Goal: Task Accomplishment & Management: Manage account settings

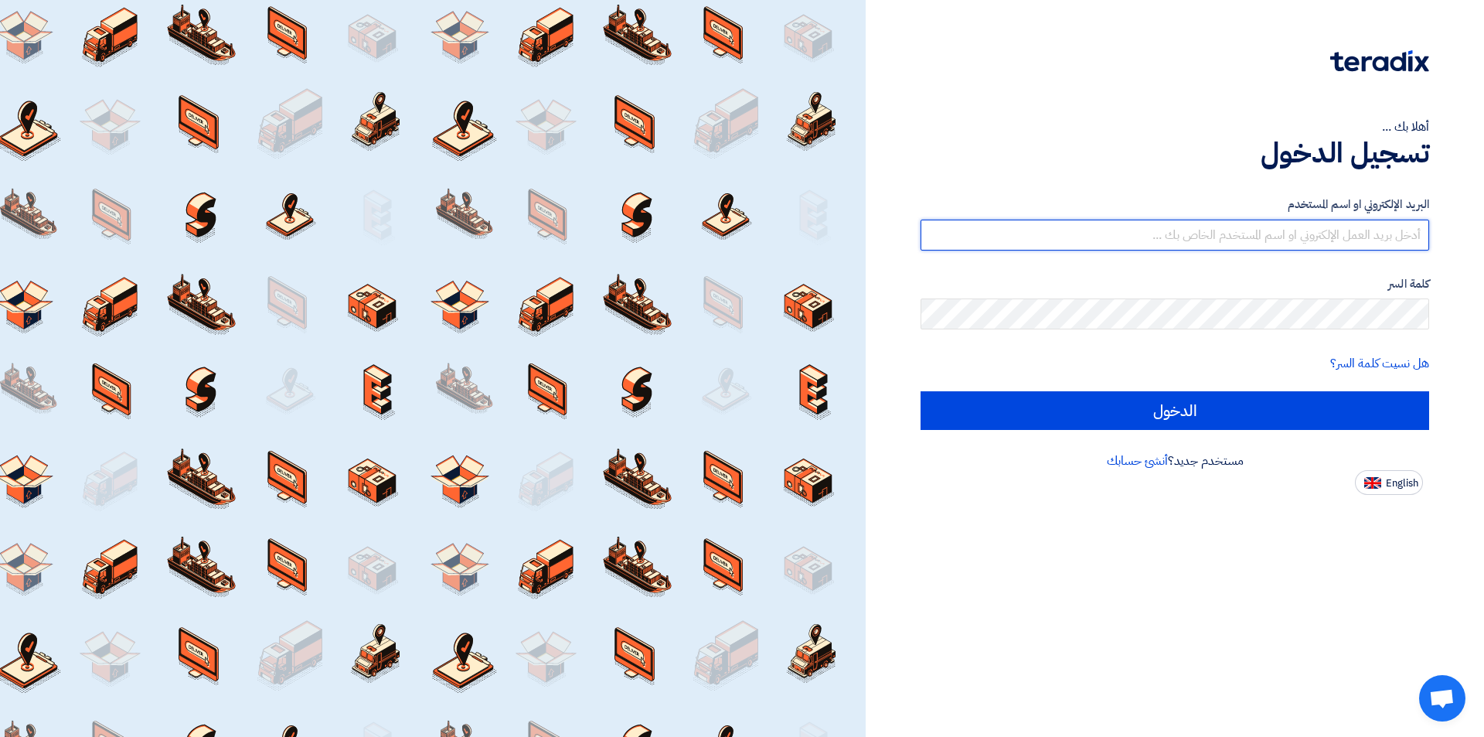
click at [1184, 234] on input "text" at bounding box center [1175, 235] width 509 height 31
type input "[EMAIL_ADDRESS][DOMAIN_NAME]"
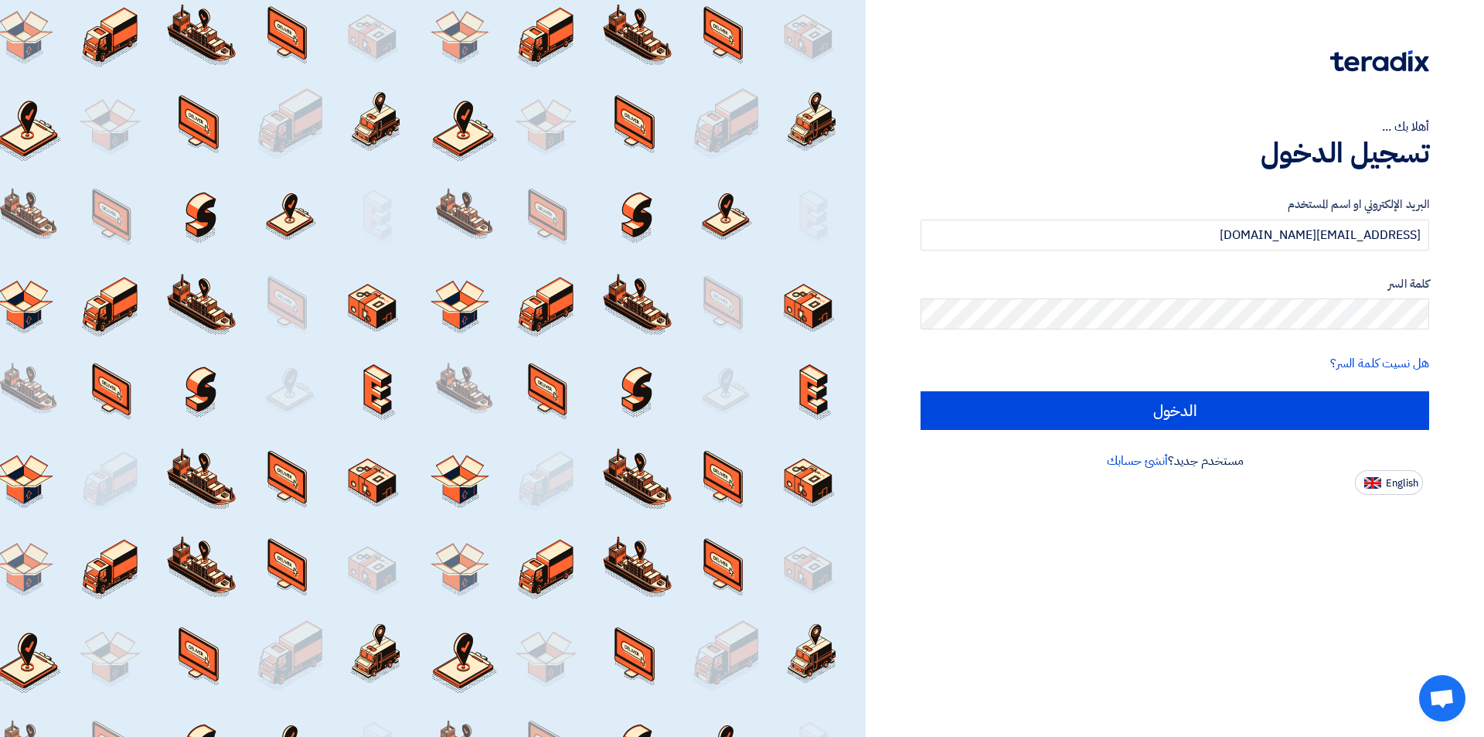
click at [1198, 298] on div "كلمة السر" at bounding box center [1175, 302] width 509 height 55
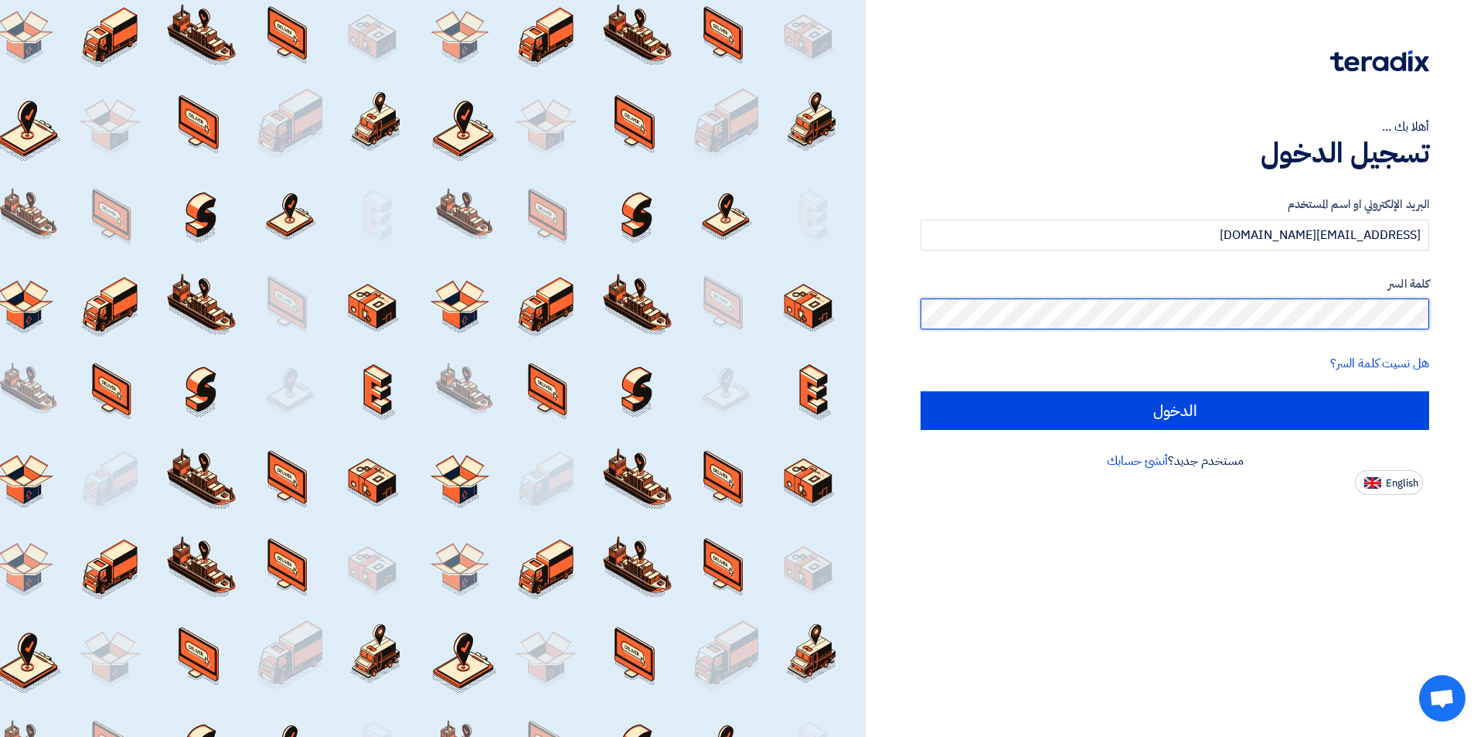
click at [921, 391] on input "الدخول" at bounding box center [1175, 410] width 509 height 39
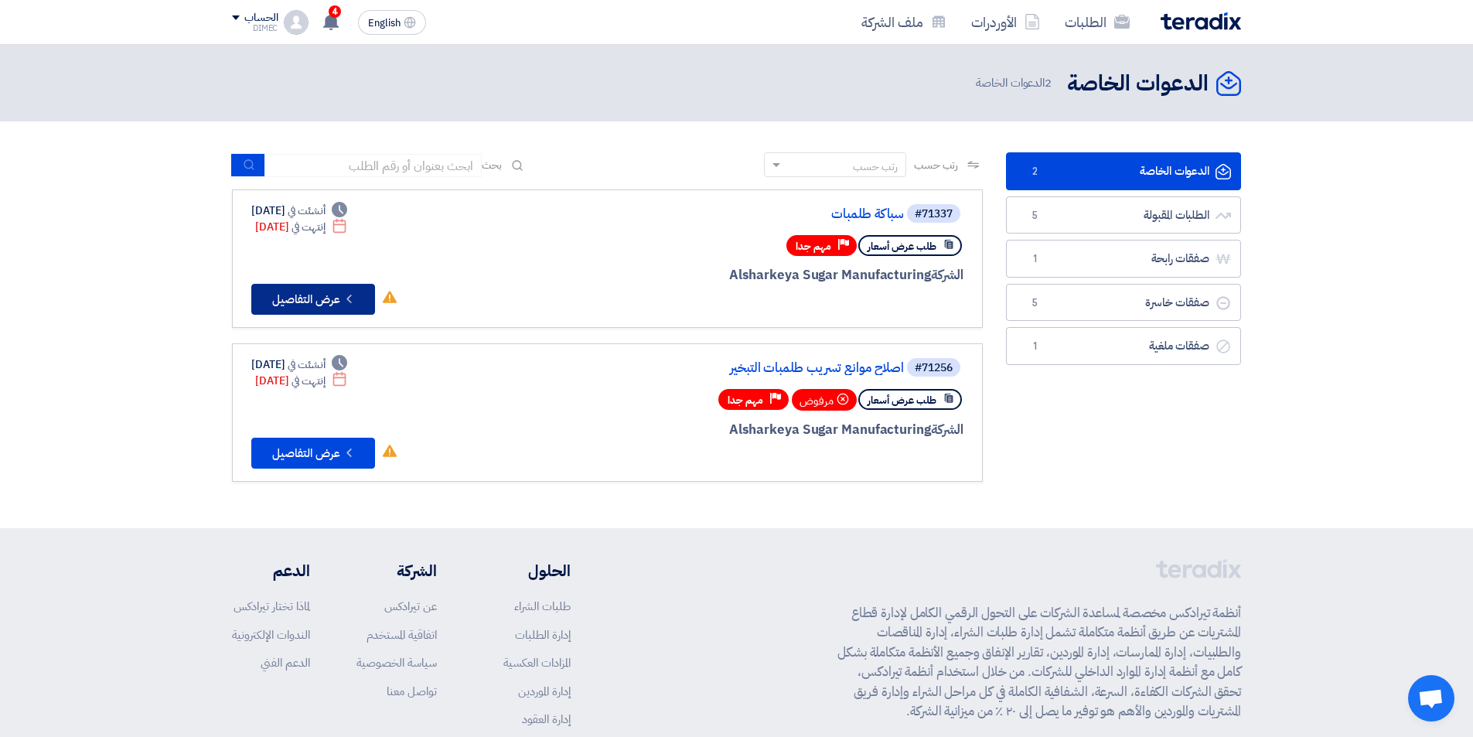
click at [306, 307] on button "Check details عرض التفاصيل" at bounding box center [313, 299] width 124 height 31
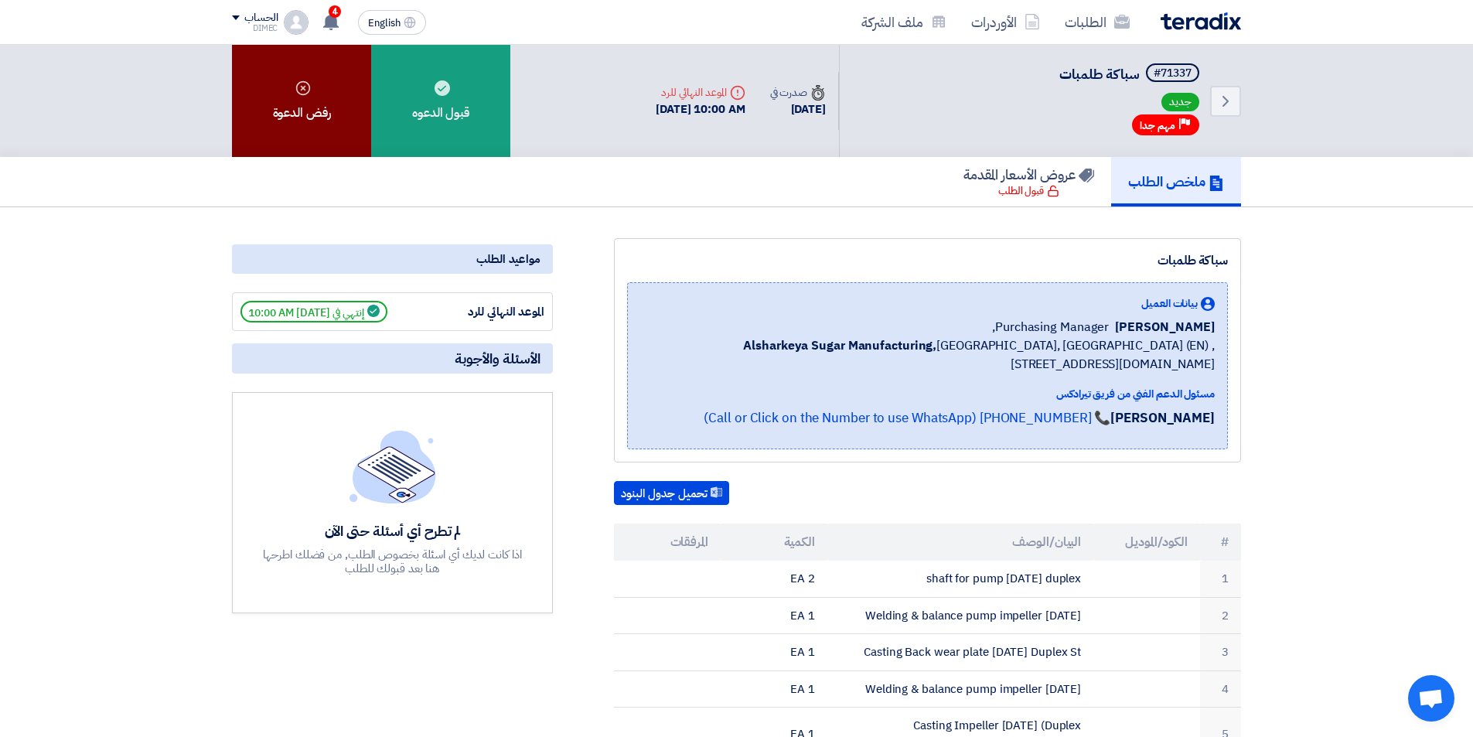
click at [332, 131] on div "رفض الدعوة" at bounding box center [301, 101] width 139 height 112
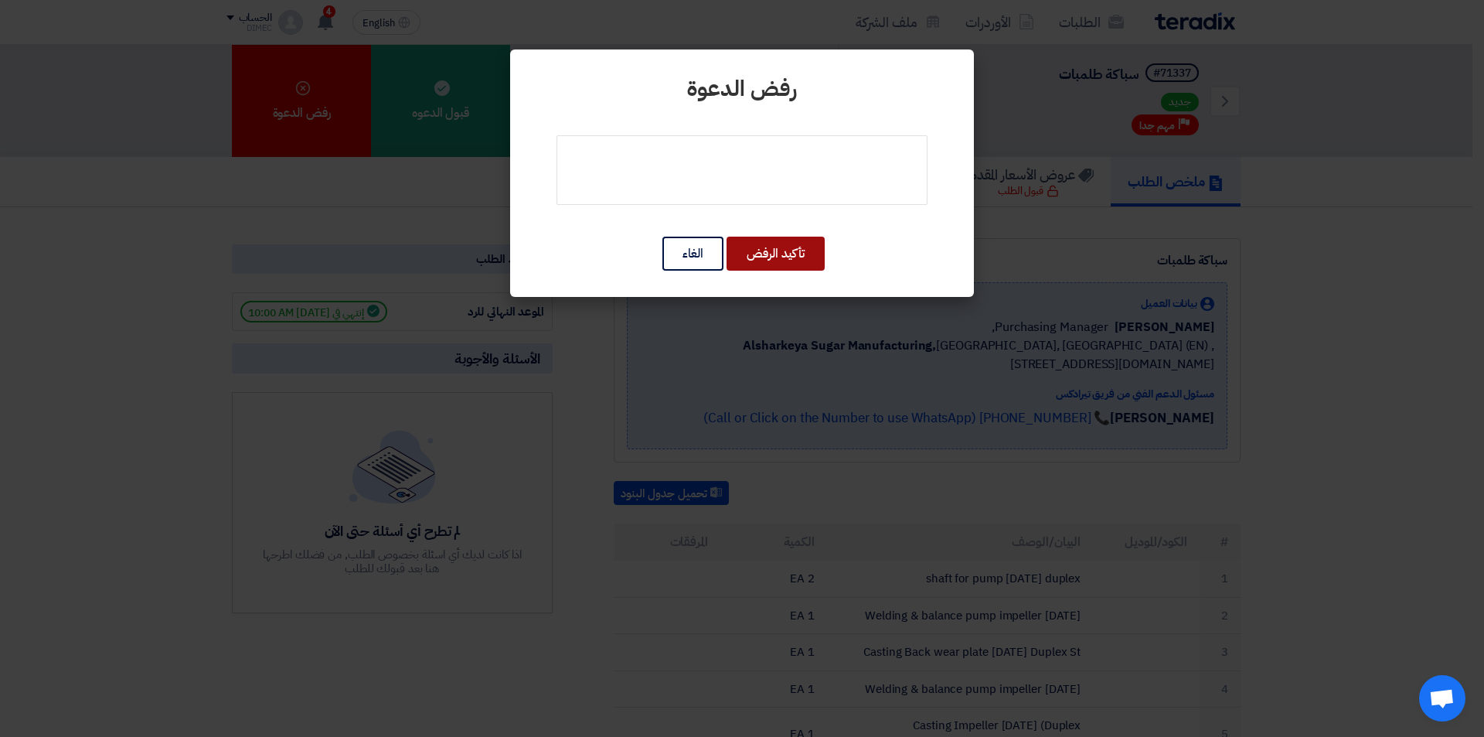
click at [789, 244] on button "تأكيد الرفض" at bounding box center [776, 254] width 98 height 34
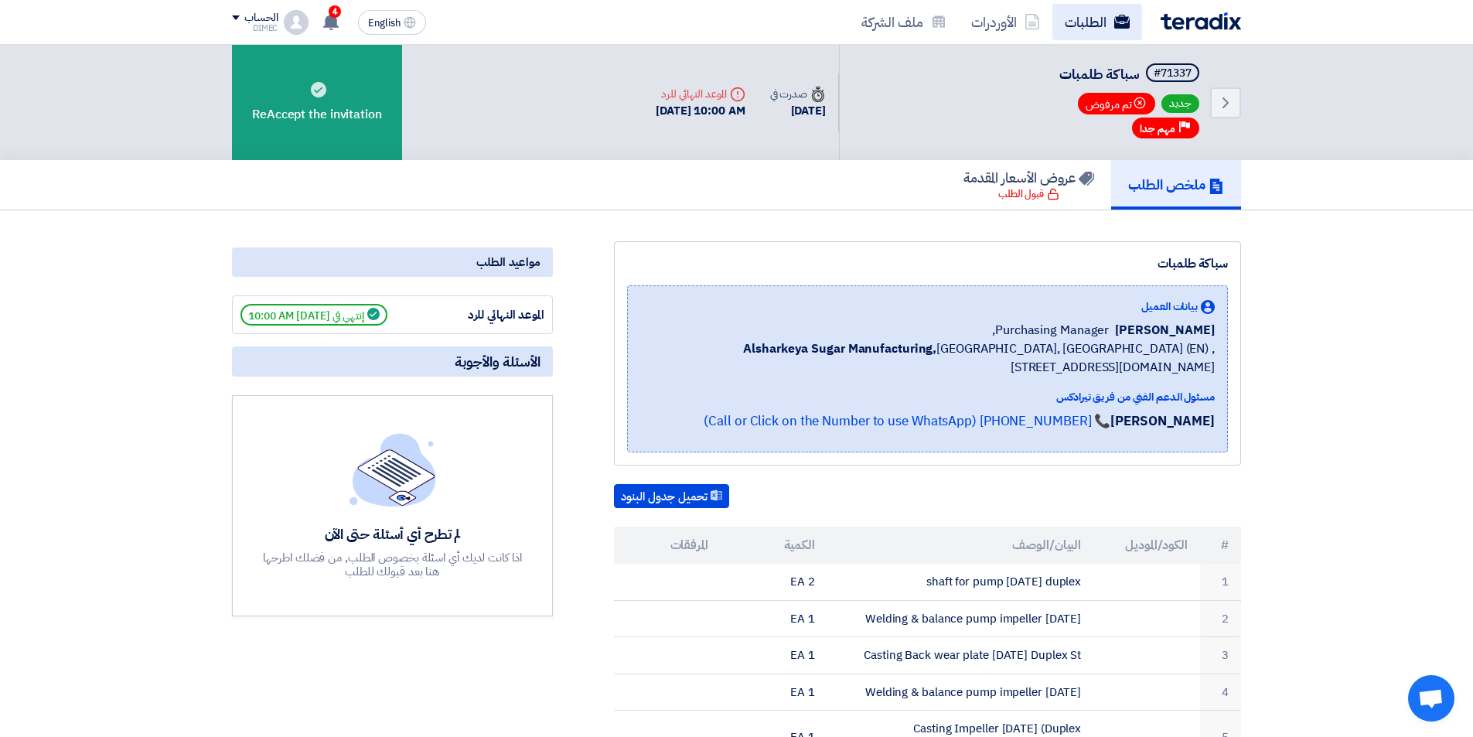
click at [1097, 29] on link "الطلبات" at bounding box center [1097, 22] width 90 height 36
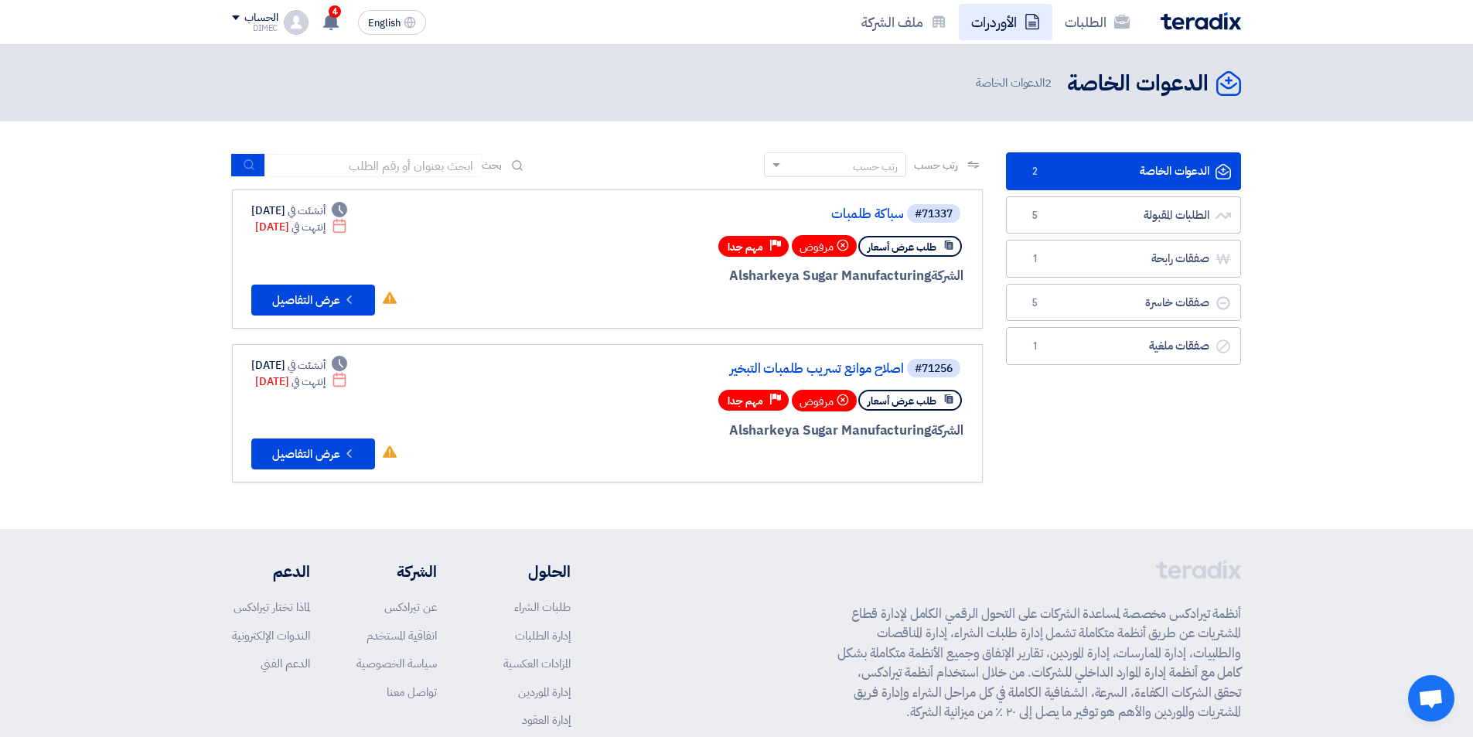
click at [1004, 28] on link "الأوردرات" at bounding box center [1006, 22] width 94 height 36
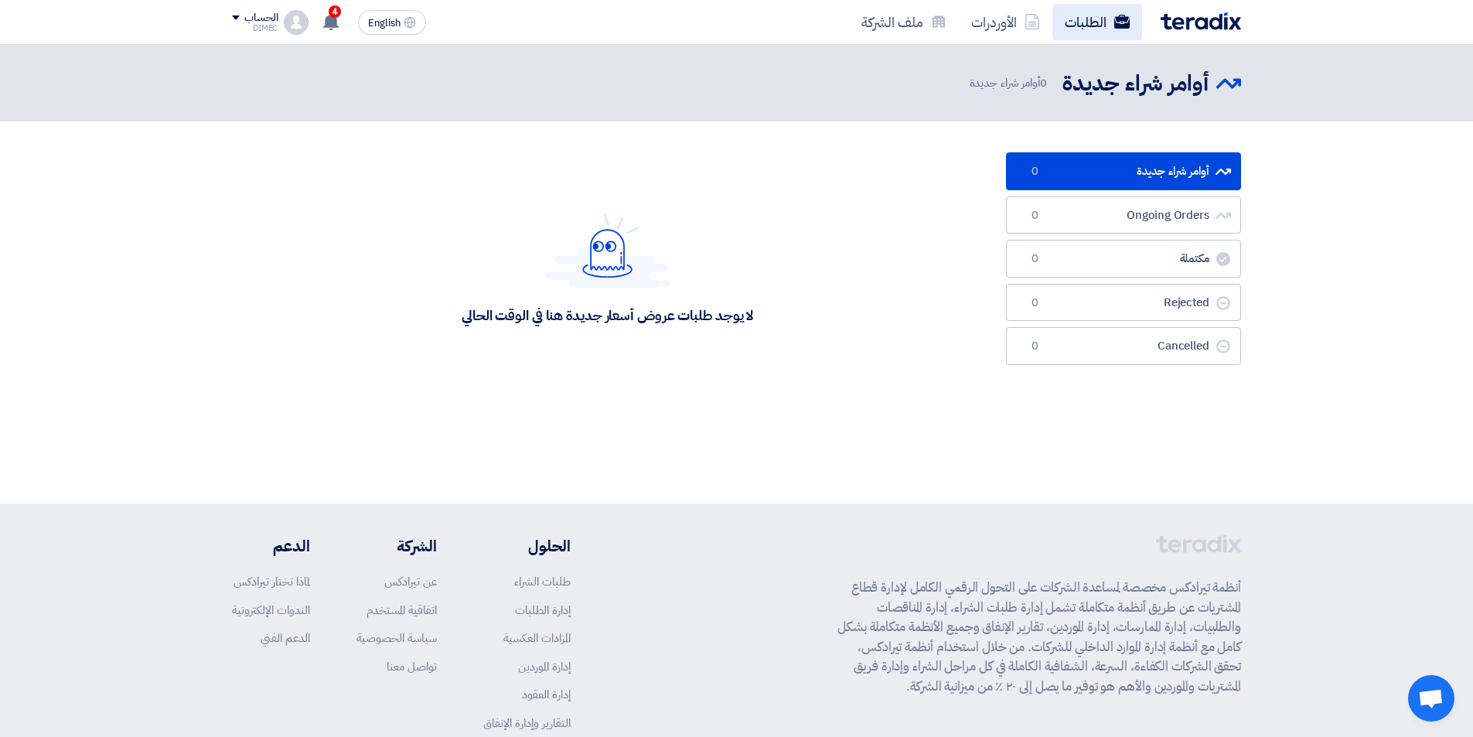
click at [1108, 29] on link "الطلبات" at bounding box center [1097, 22] width 90 height 36
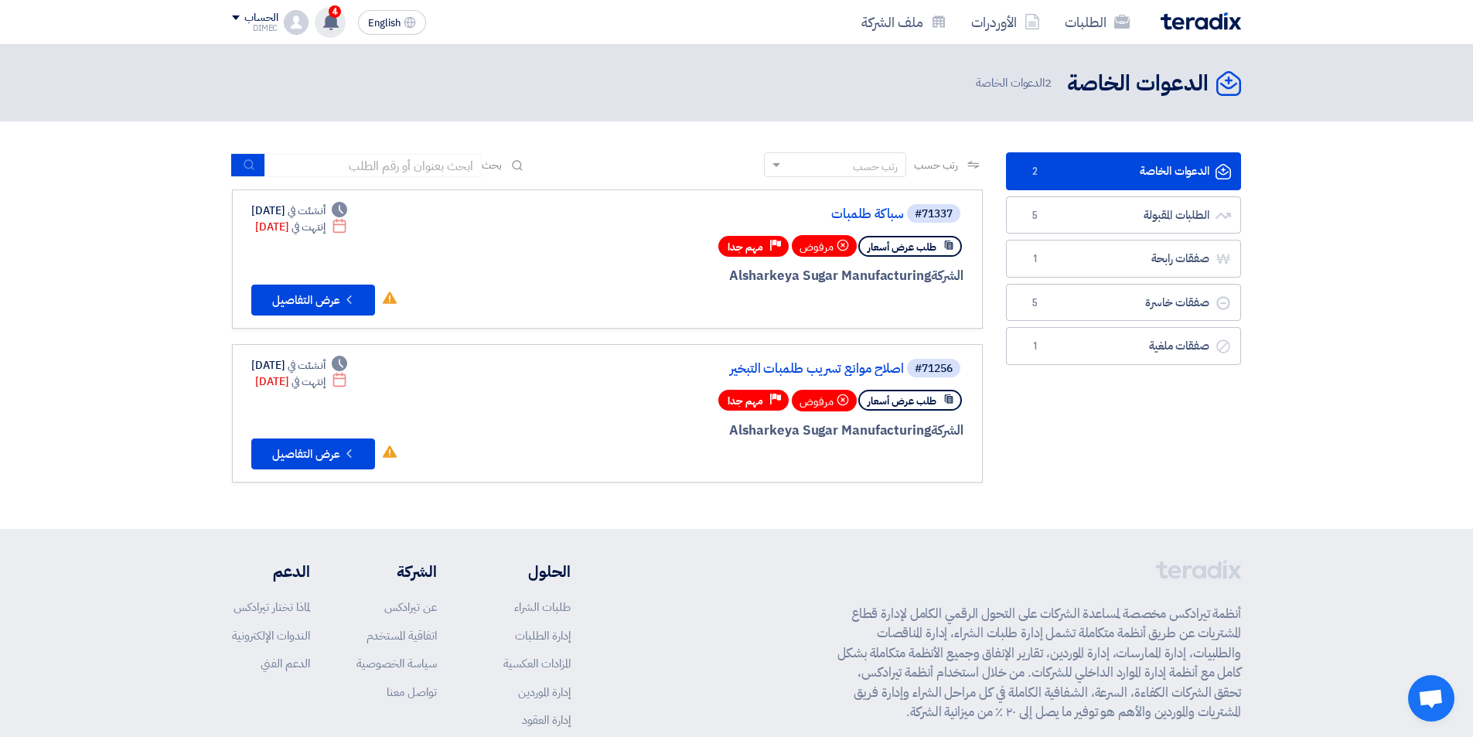
click at [332, 19] on use at bounding box center [330, 21] width 15 height 17
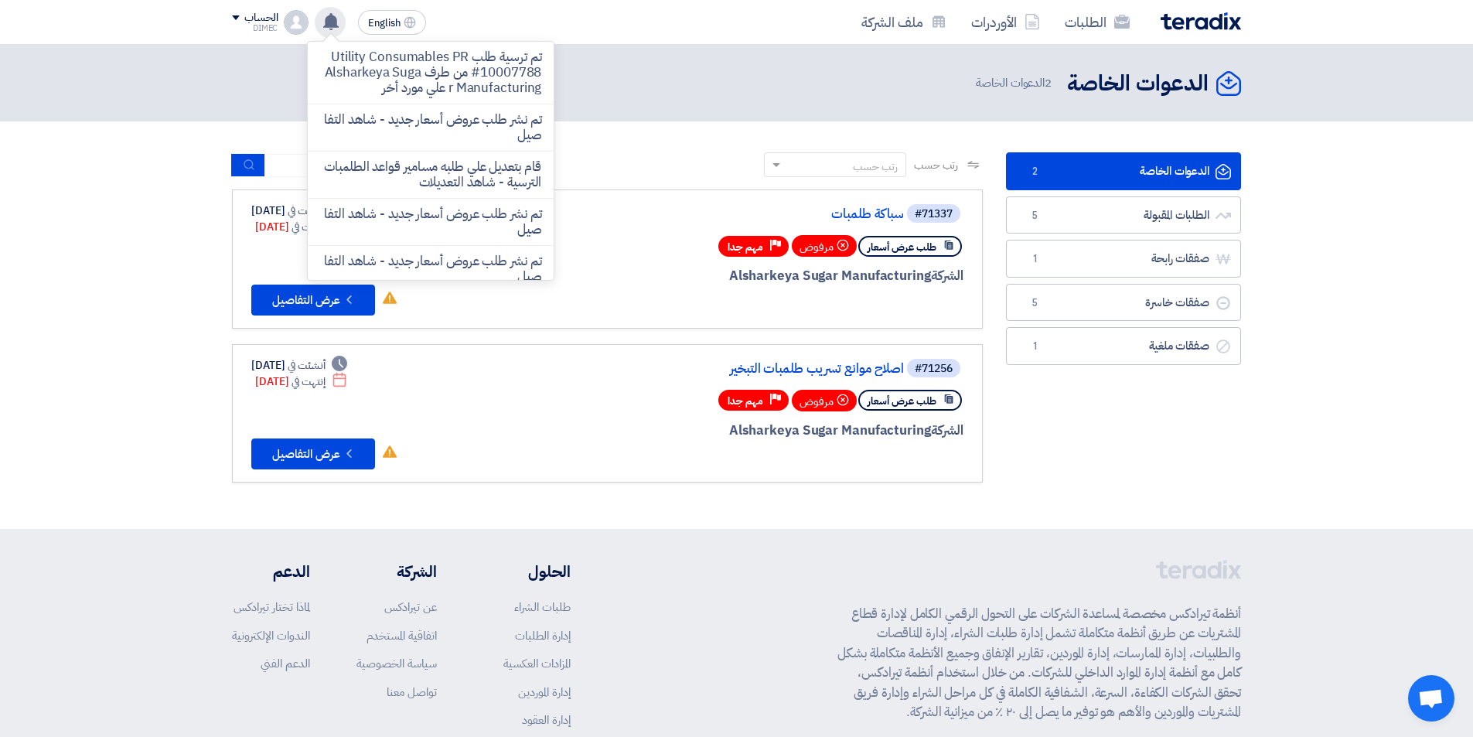
click at [330, 18] on use at bounding box center [330, 21] width 15 height 17
